Goal: Find specific page/section: Find specific page/section

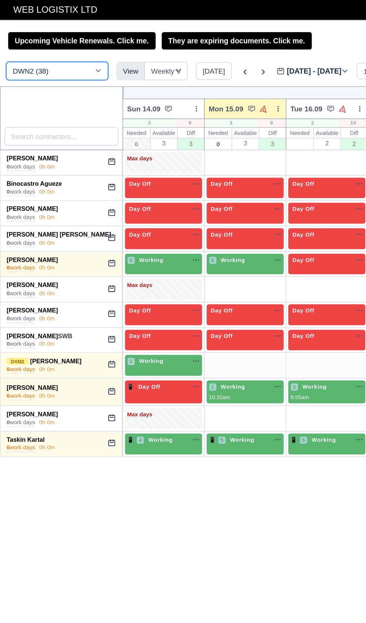
click at [47, 55] on select "DCE1 (1) DWN2 (38) DXM2 (58)" at bounding box center [41, 51] width 75 height 13
select select "1"
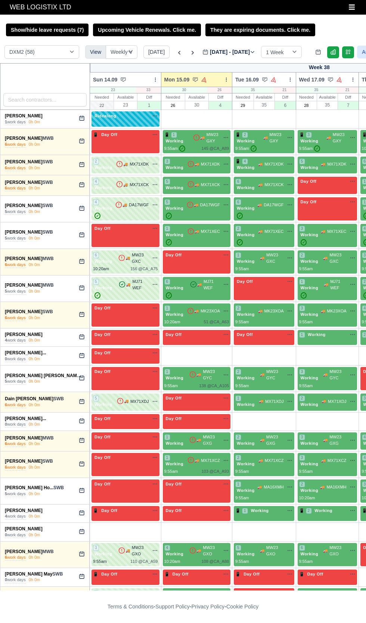
select select "1"
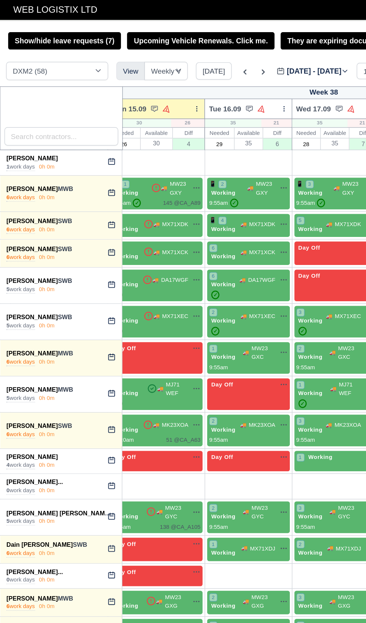
scroll to position [0, 84]
